Goal: Task Accomplishment & Management: Manage account settings

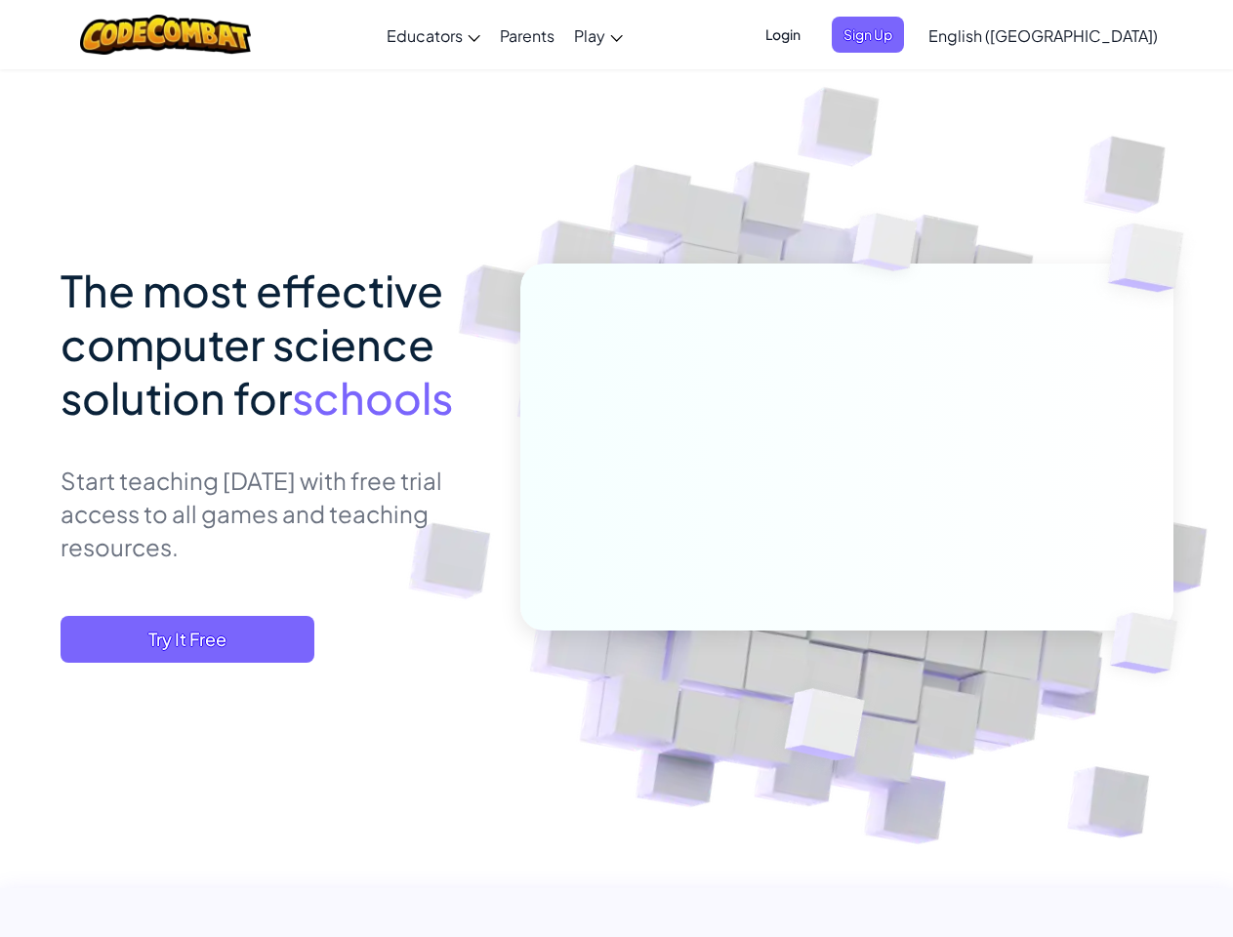
click at [812, 34] on span "Login" at bounding box center [782, 35] width 59 height 36
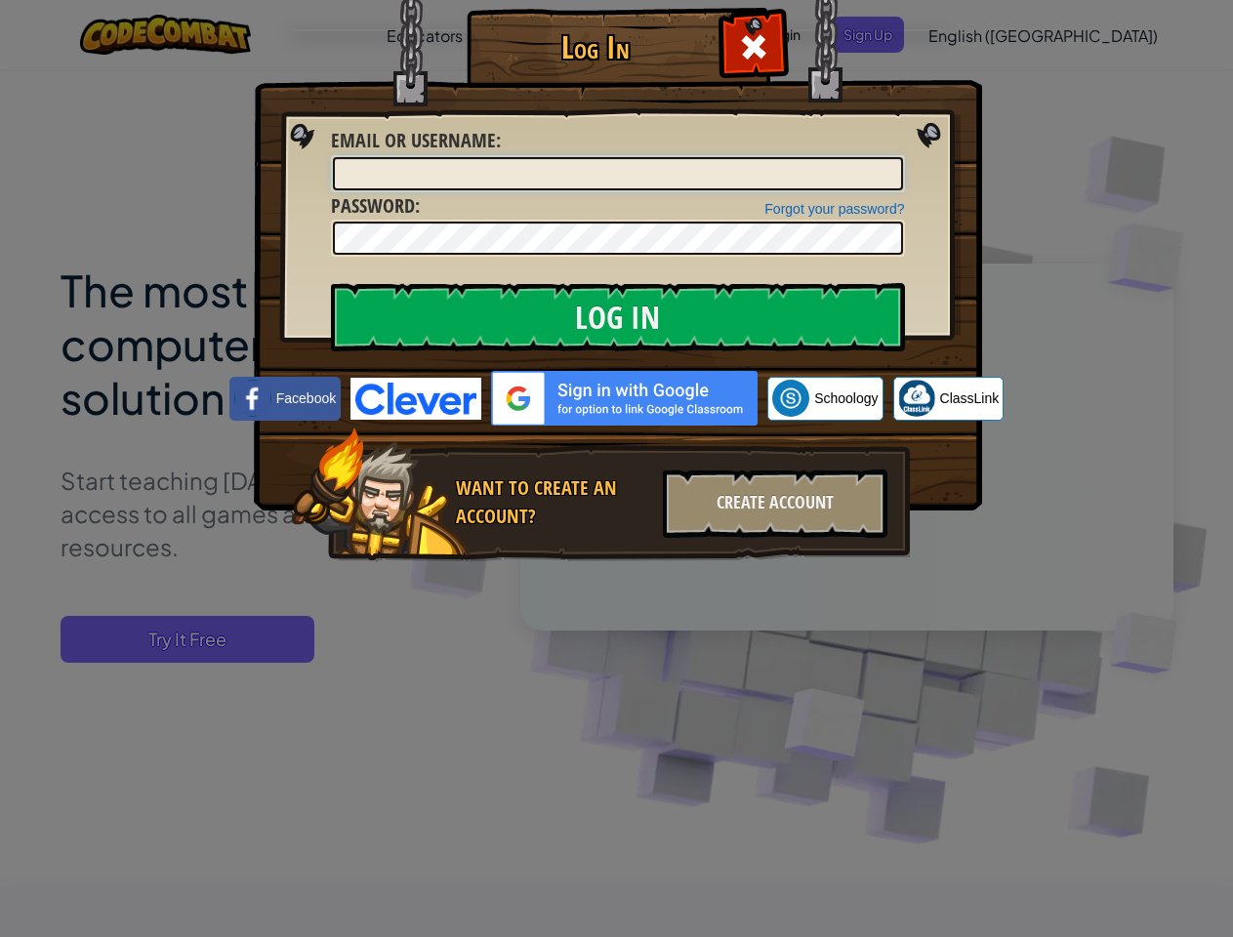
click at [900, 157] on input "Email or Username :" at bounding box center [618, 173] width 570 height 33
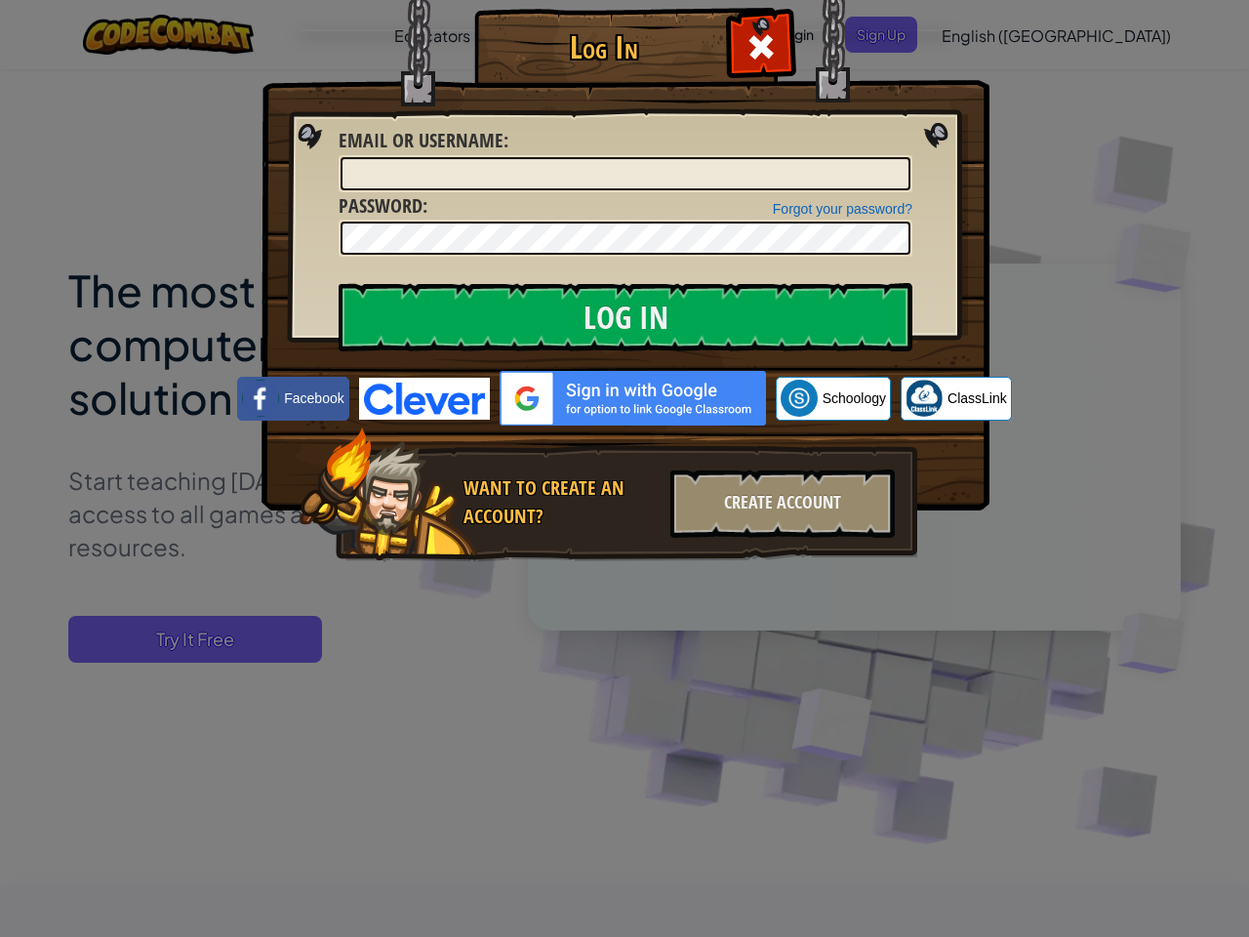
click at [987, 34] on div "Log In Unknown Error Email or Username : Forgot your password? Password : Log I…" at bounding box center [624, 468] width 1249 height 937
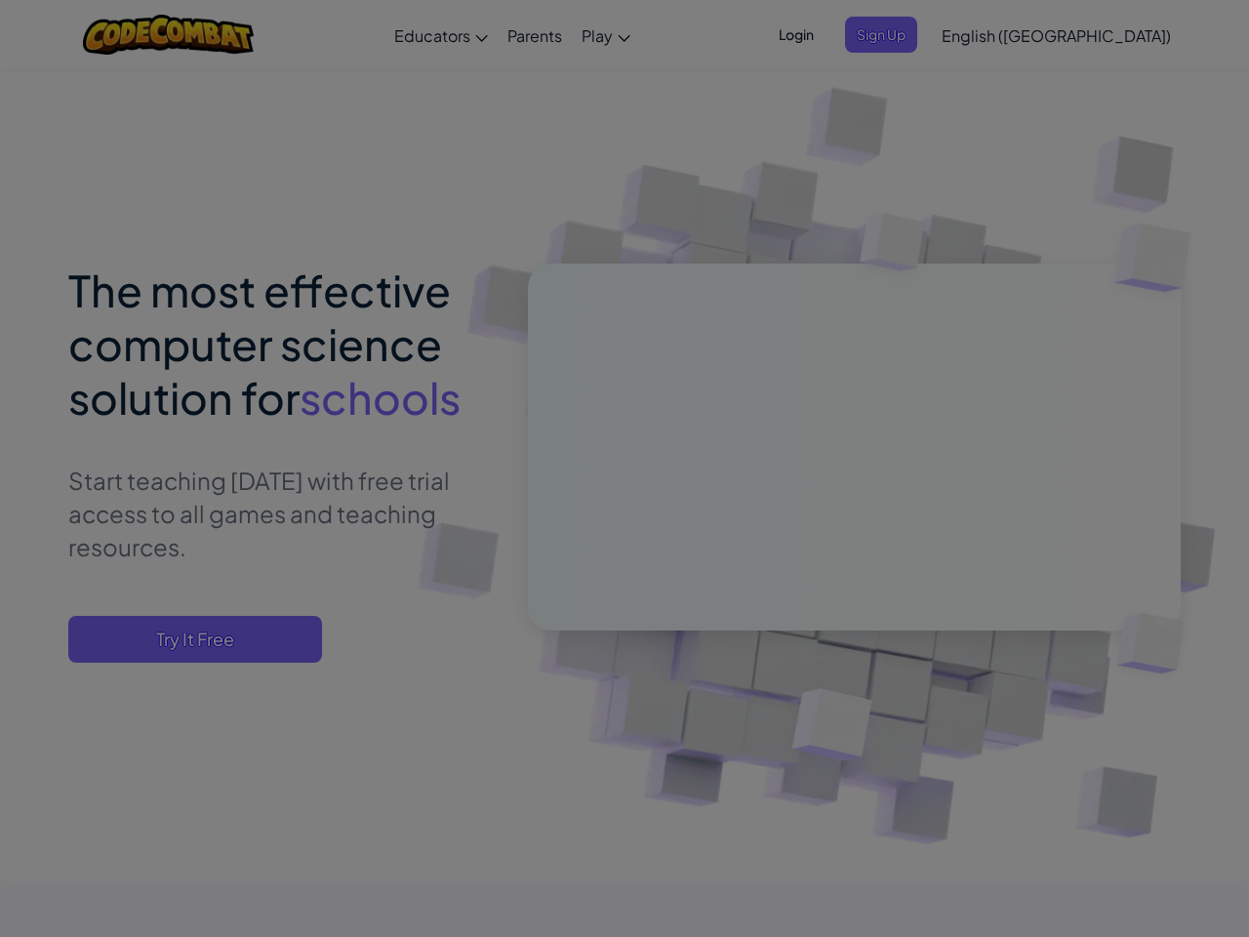
click at [987, 34] on div "Log In Unknown Error Email or Username : Forgot your password? Password : Log I…" at bounding box center [624, 468] width 1249 height 937
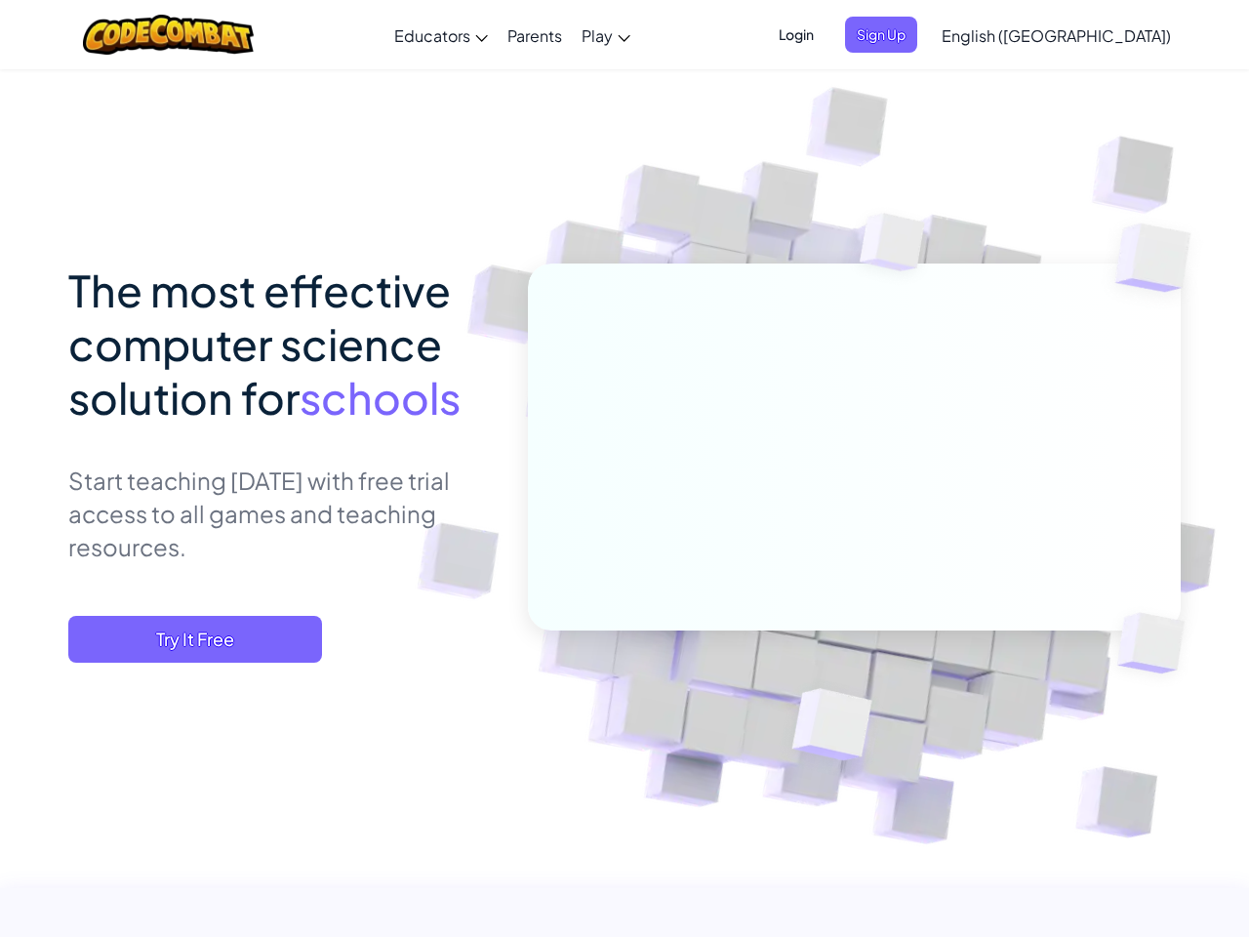
click at [1091, 35] on div at bounding box center [624, 468] width 1249 height 937
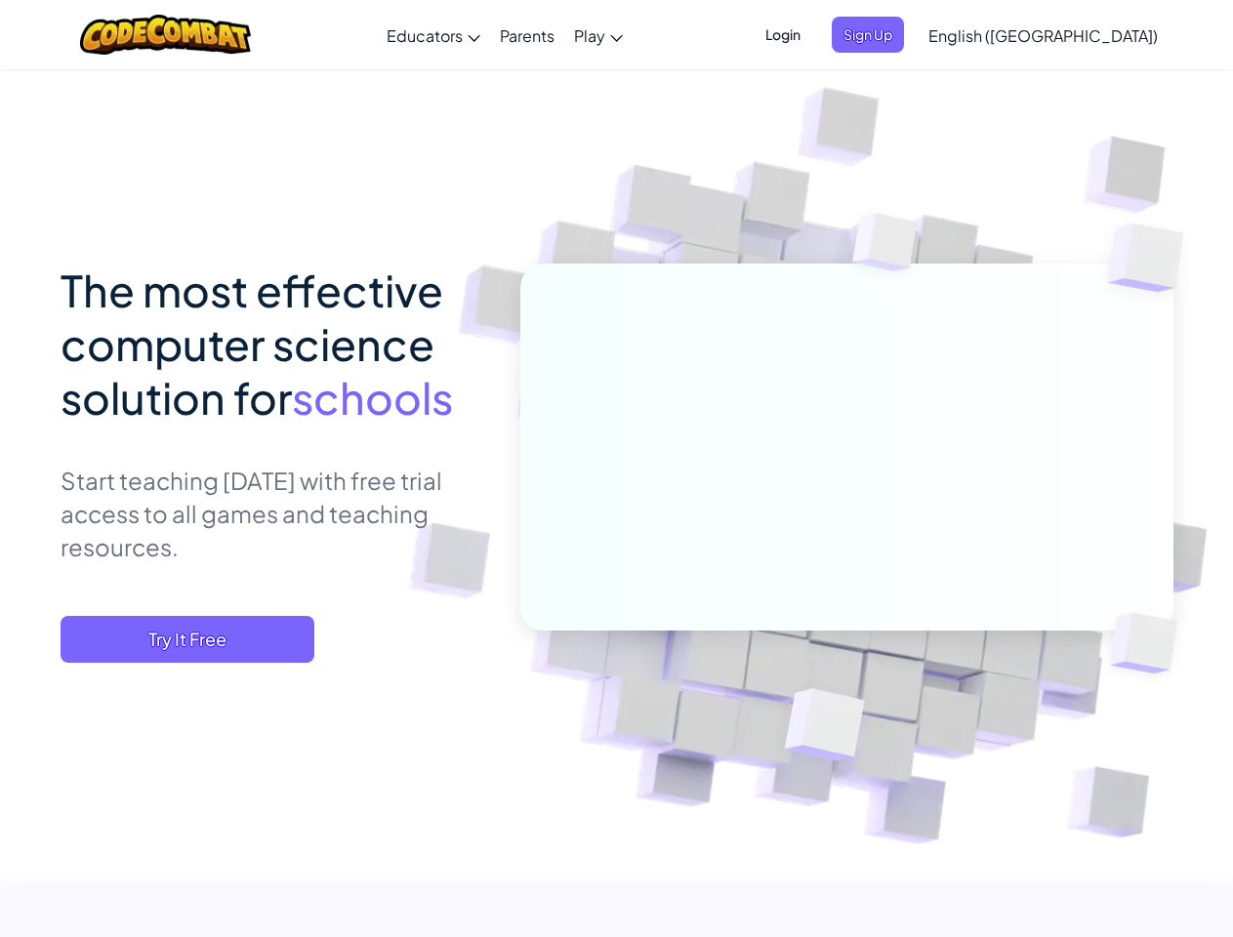
click at [187, 639] on span "Try It Free" at bounding box center [188, 639] width 254 height 47
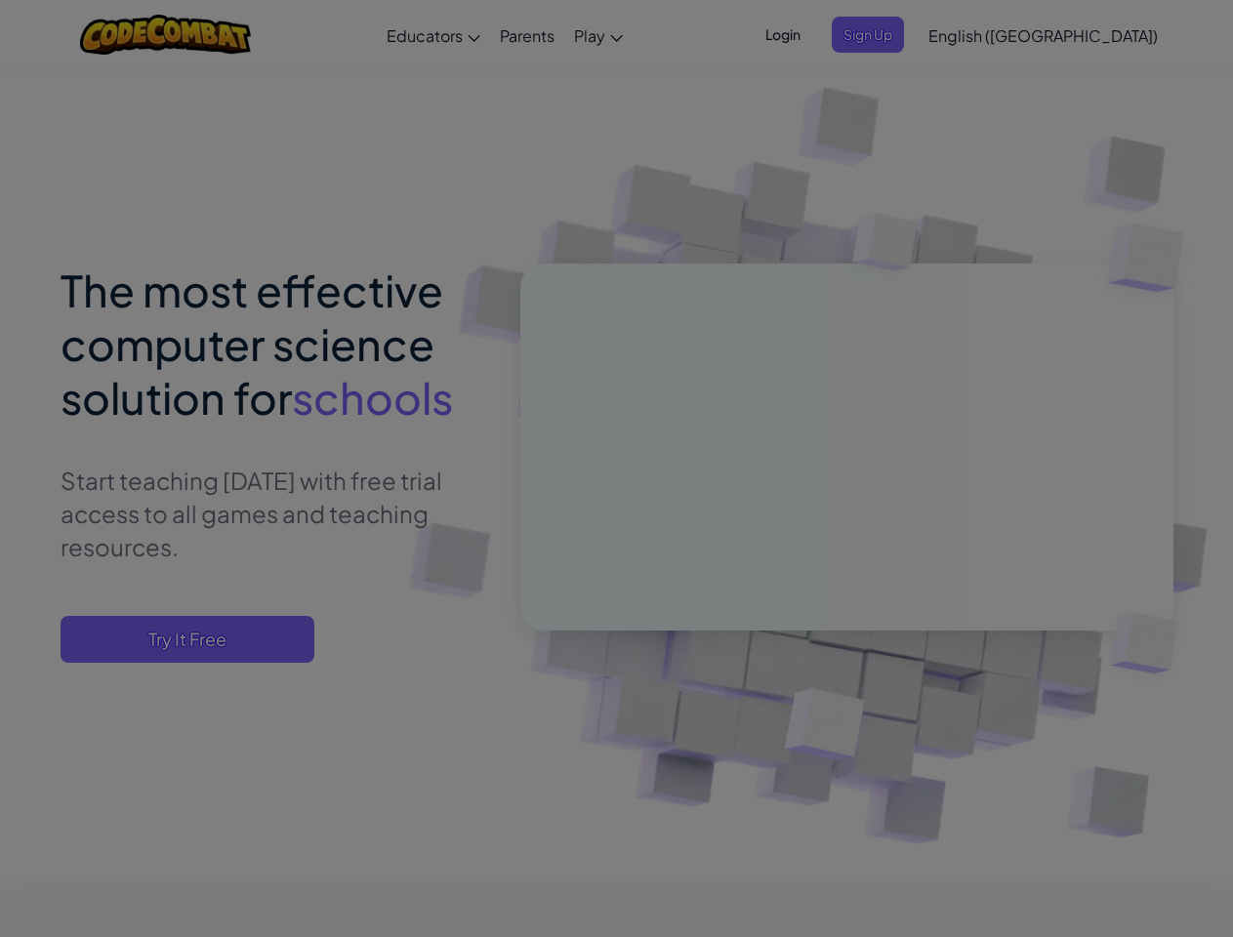
click at [0, 0] on div "Create Teacher Account First Name Last Name Email Address Password 4 to 64 char…" at bounding box center [0, 0] width 0 height 0
